Goal: Task Accomplishment & Management: Manage account settings

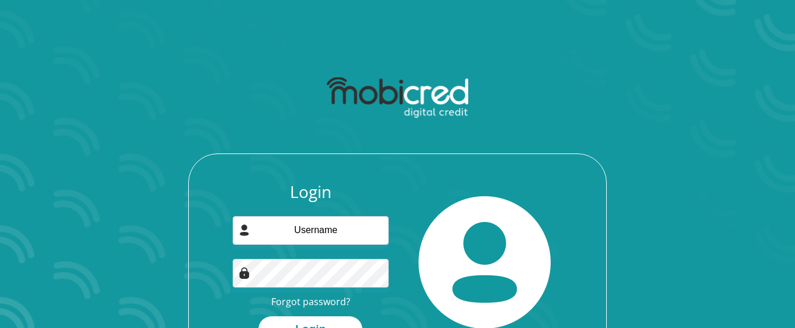
drag, startPoint x: 167, startPoint y: 292, endPoint x: 163, endPoint y: 274, distance: 18.7
click at [164, 286] on div "Login Forgot password? Login" at bounding box center [398, 220] width 628 height 301
click at [147, 72] on div "Login Forgot password? Login" at bounding box center [398, 220] width 628 height 301
click at [336, 231] on input "email" at bounding box center [311, 230] width 157 height 29
click at [343, 234] on input "email" at bounding box center [311, 230] width 157 height 29
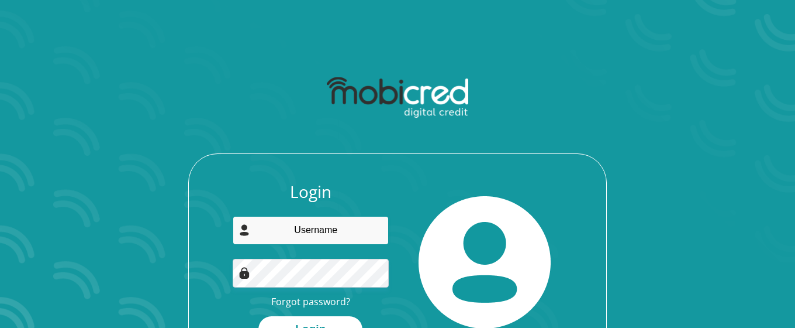
paste input "[EMAIL_ADDRESS][DOMAIN_NAME]:Trieksie1"
drag, startPoint x: 342, startPoint y: 230, endPoint x: 428, endPoint y: 228, distance: 85.4
click at [390, 228] on input "[EMAIL_ADDRESS][DOMAIN_NAME]:Trieksie1" at bounding box center [311, 230] width 157 height 29
click at [371, 233] on input "[EMAIL_ADDRESS][DOMAIN_NAME]:Trieksie1" at bounding box center [311, 230] width 157 height 29
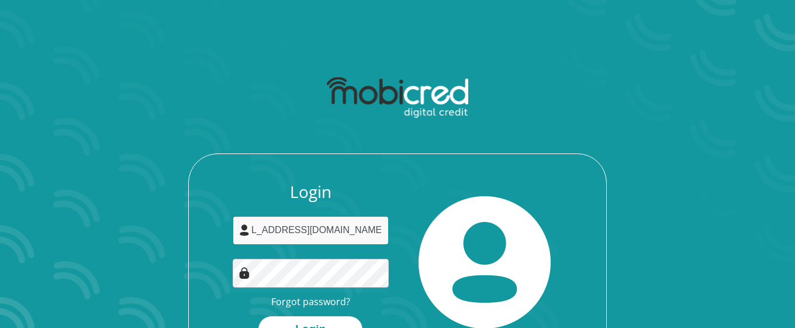
drag, startPoint x: 346, startPoint y: 226, endPoint x: 395, endPoint y: 238, distance: 50.6
click at [390, 238] on input "[EMAIL_ADDRESS][DOMAIN_NAME]:Trieksie1" at bounding box center [311, 230] width 157 height 29
type input "[EMAIL_ADDRESS][DOMAIN_NAME]"
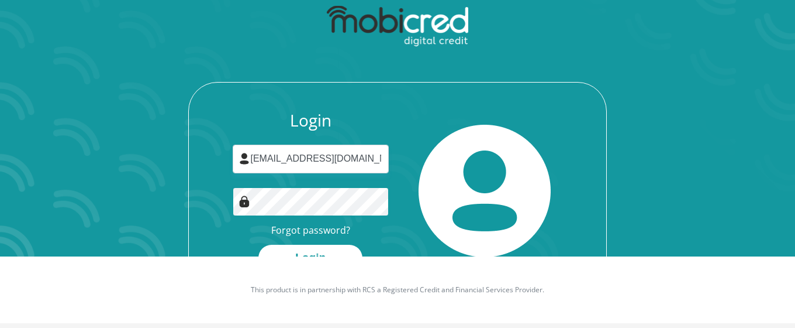
scroll to position [113, 0]
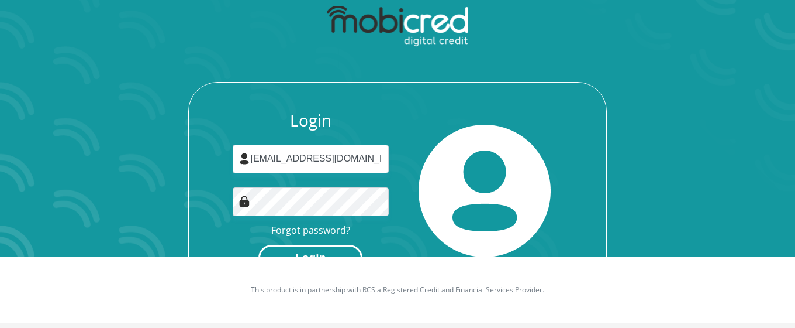
click at [330, 244] on button "Login" at bounding box center [311, 257] width 104 height 26
